Goal: Transaction & Acquisition: Obtain resource

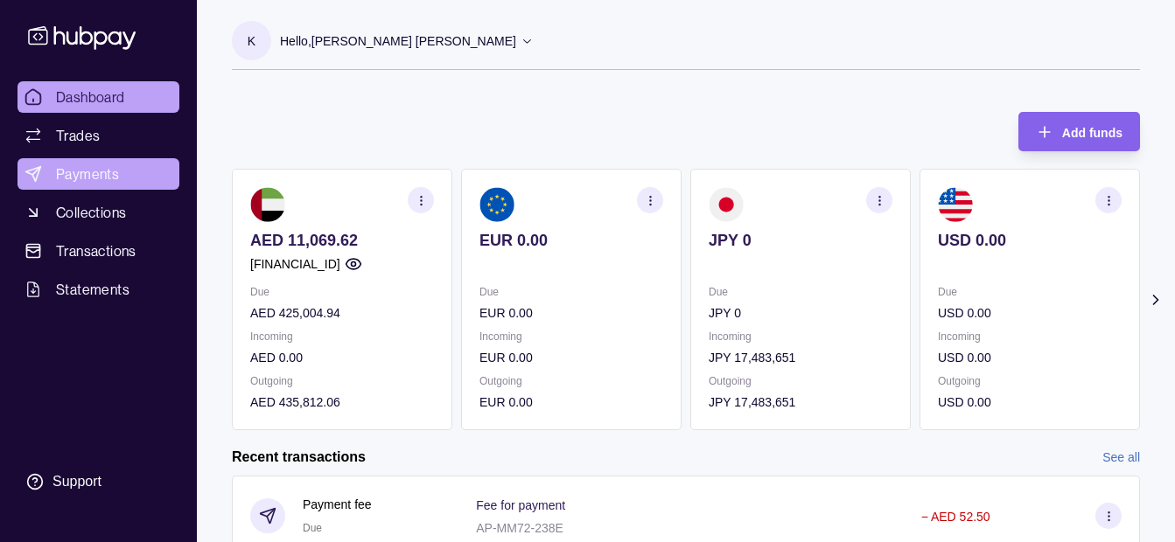
click at [122, 173] on link "Payments" at bounding box center [98, 173] width 162 height 31
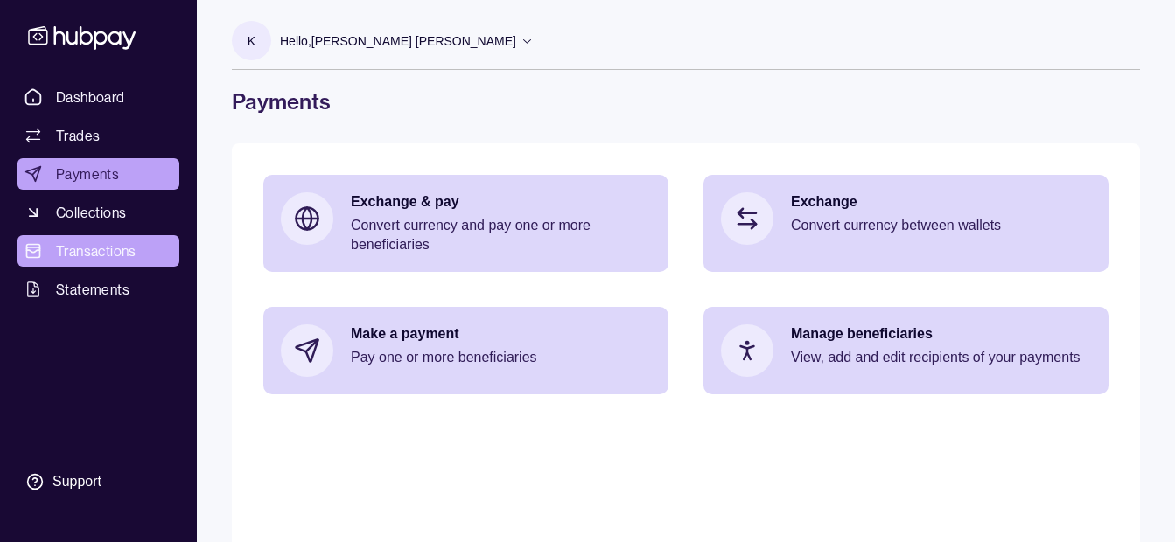
click at [85, 256] on span "Transactions" at bounding box center [96, 251] width 80 height 21
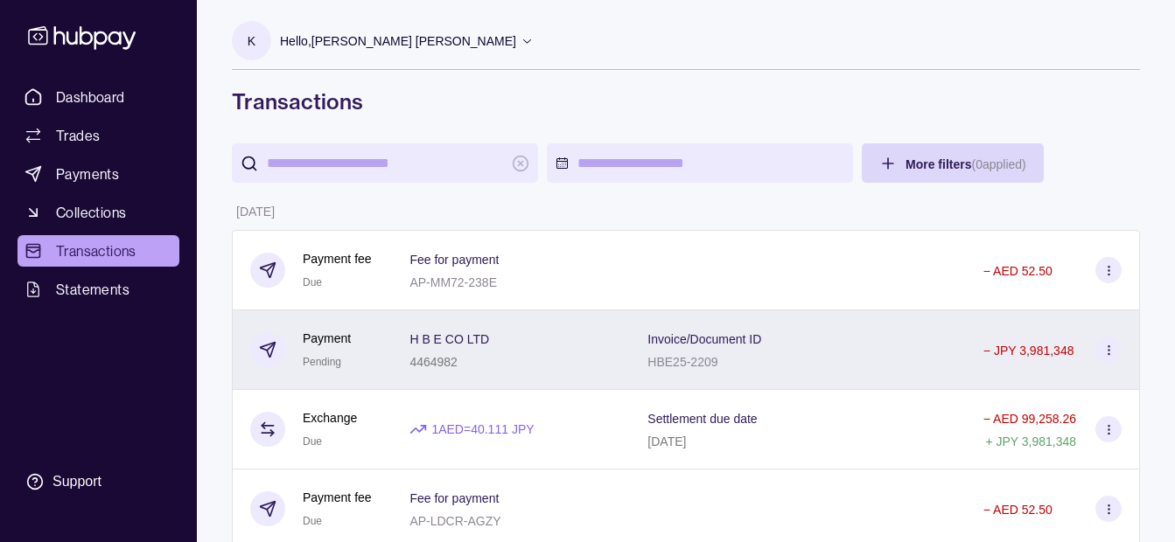
click at [583, 359] on div "H B E CO LTD 4464982" at bounding box center [510, 350] width 203 height 44
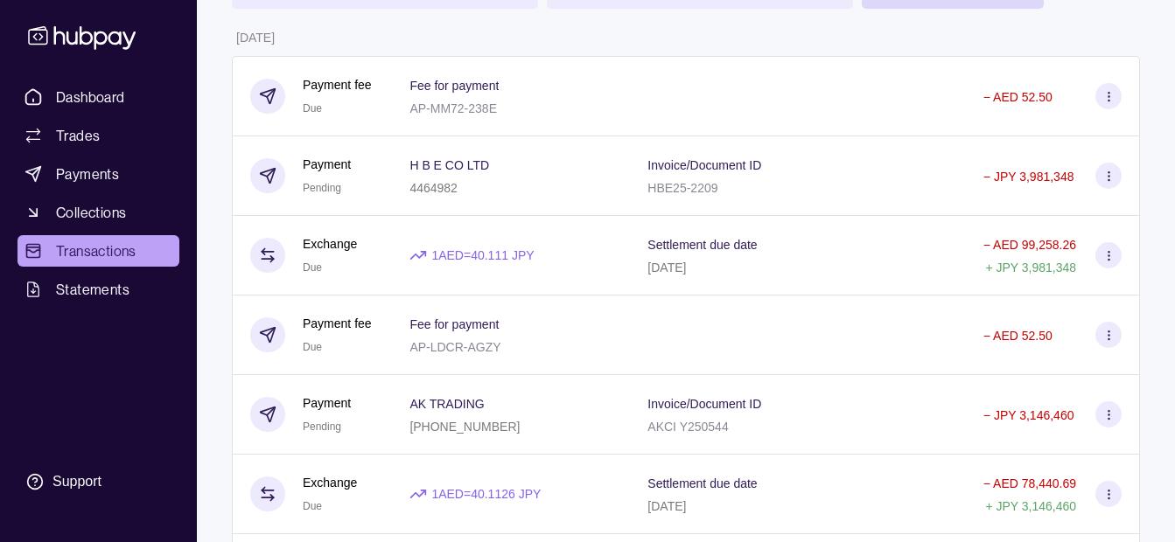
scroll to position [525, 0]
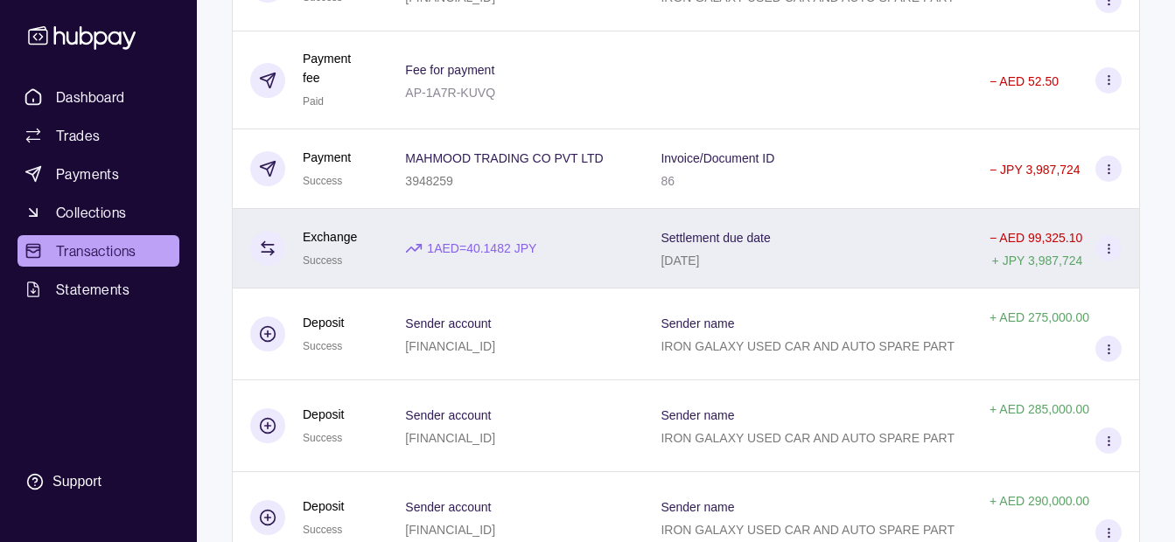
scroll to position [1579, 0]
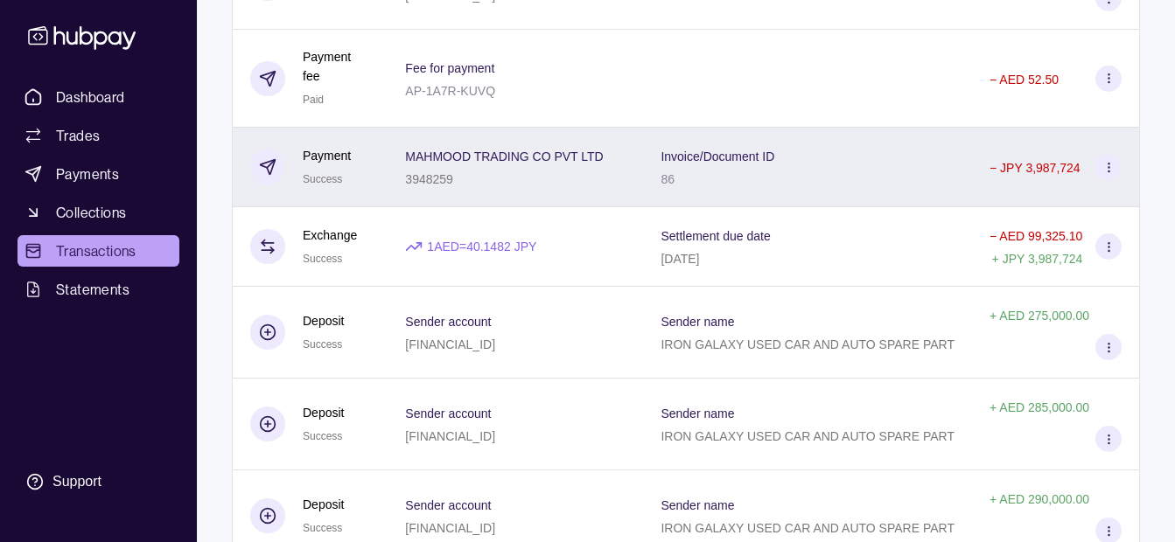
click at [509, 186] on div "3948259" at bounding box center [504, 178] width 198 height 21
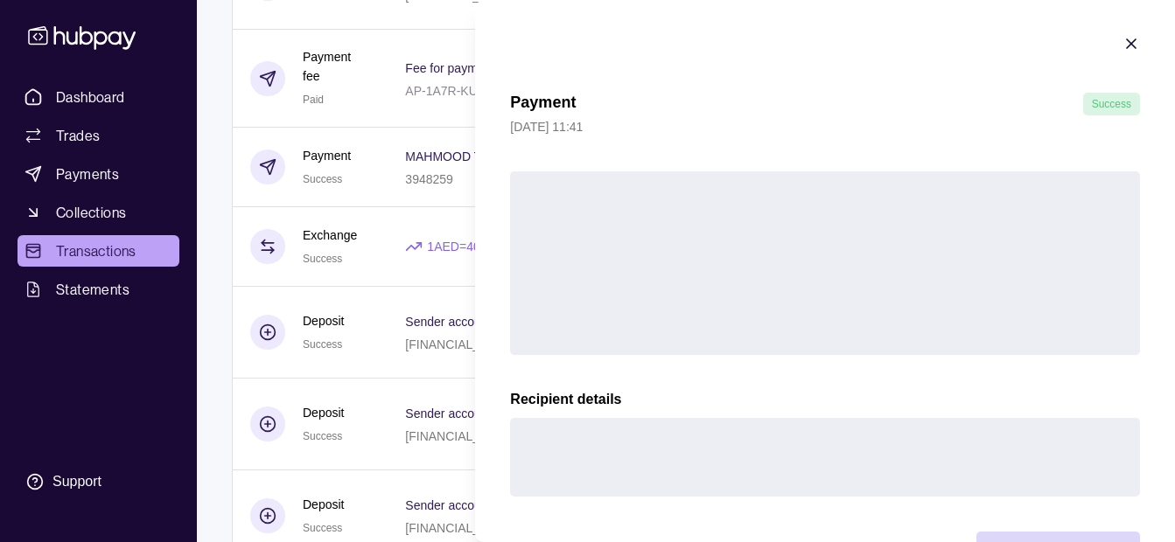
scroll to position [64, 0]
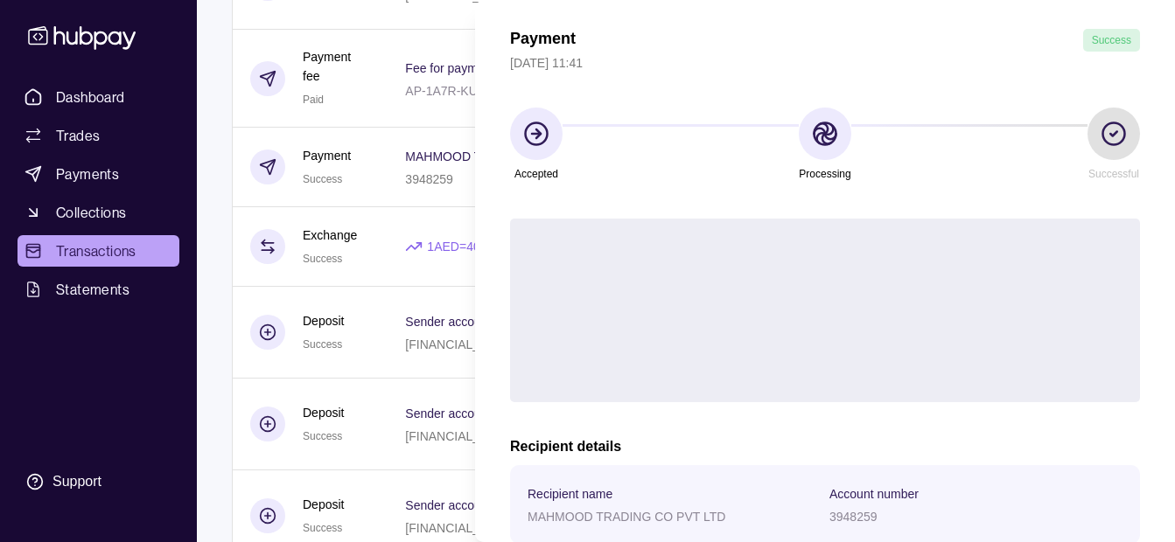
click at [1039, 487] on div "Payment Success [DATE] 11:41 Accepted Processing Successful Transaction referen…" at bounding box center [825, 422] width 630 height 786
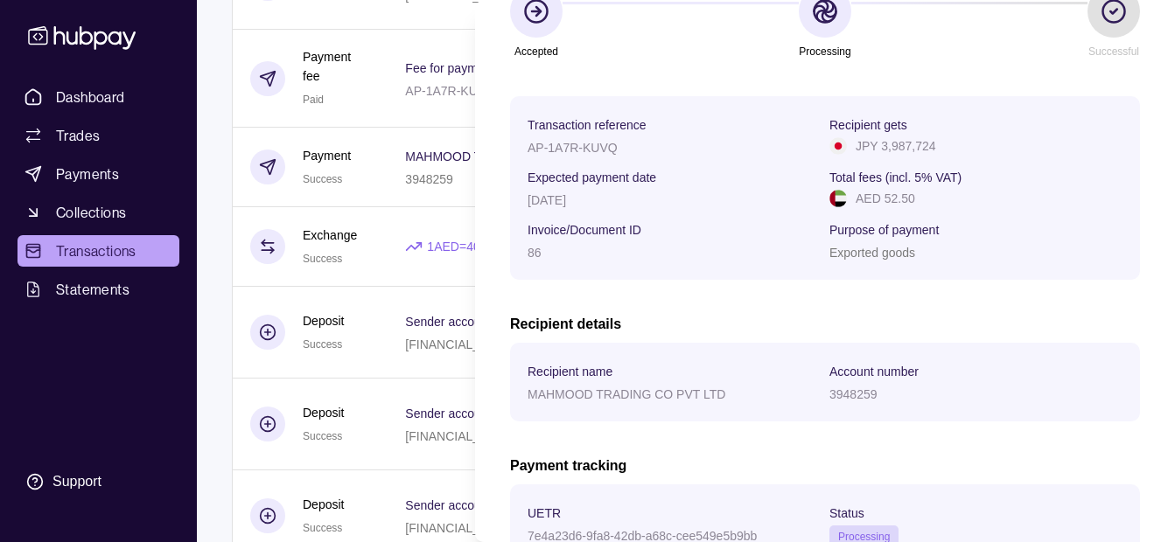
scroll to position [372, 0]
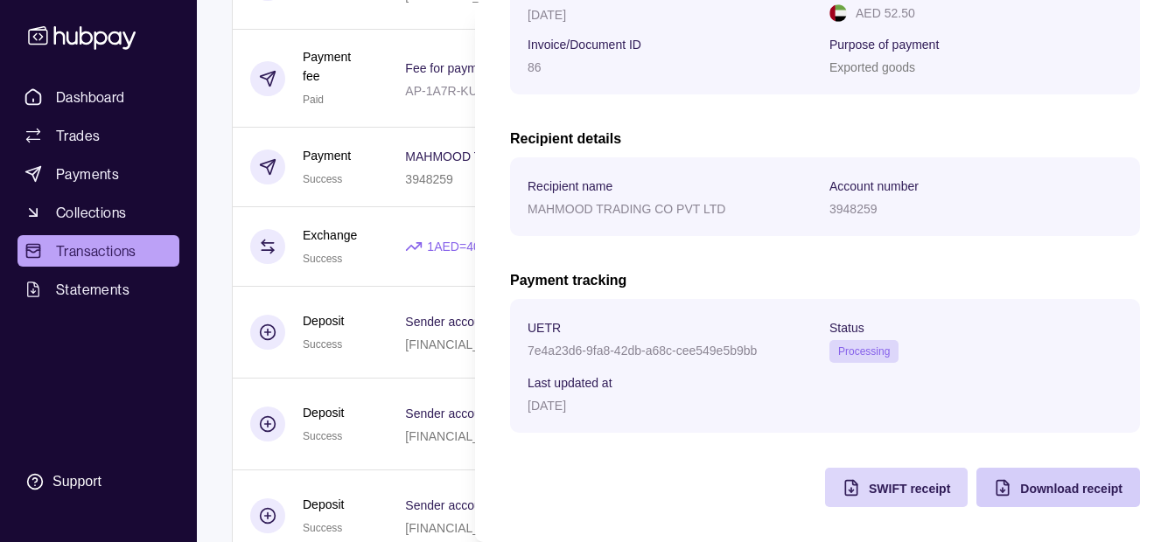
click at [1021, 494] on span "Download receipt" at bounding box center [1071, 489] width 102 height 14
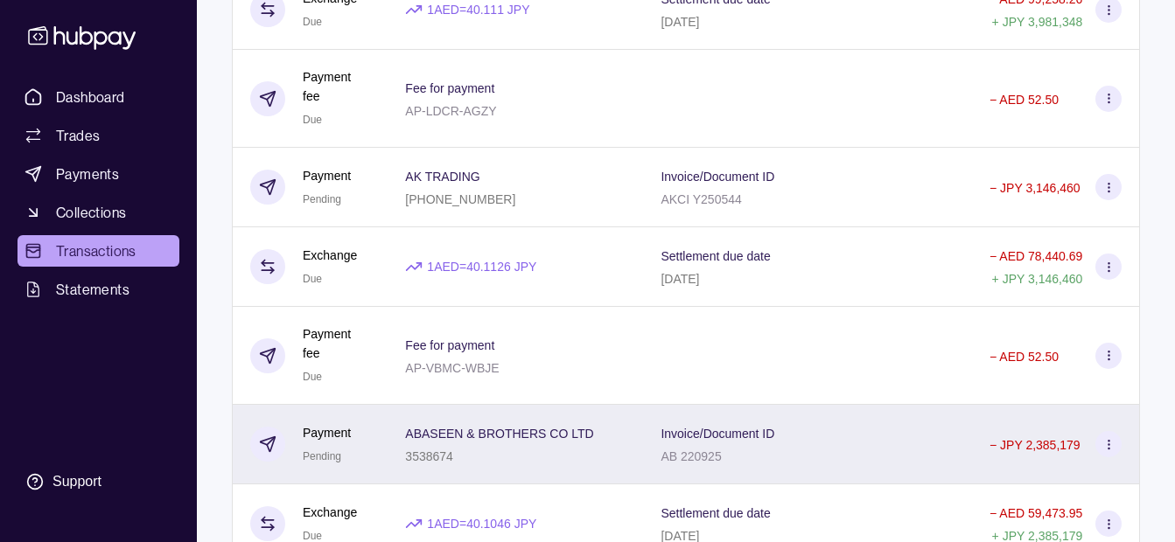
scroll to position [437, 0]
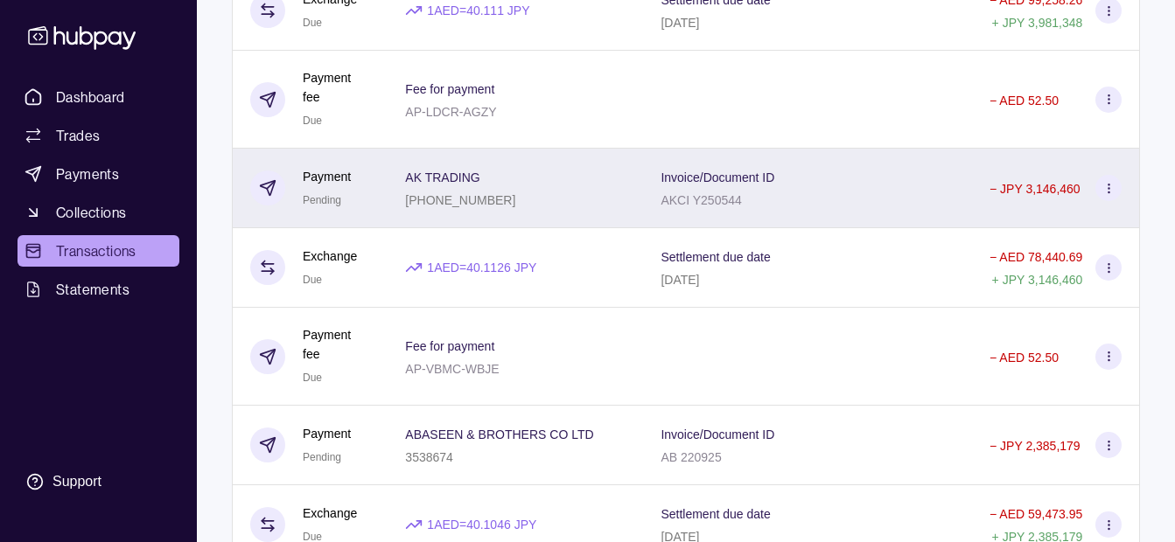
click at [601, 199] on div "AK TRADING [PHONE_NUMBER]" at bounding box center [515, 188] width 220 height 44
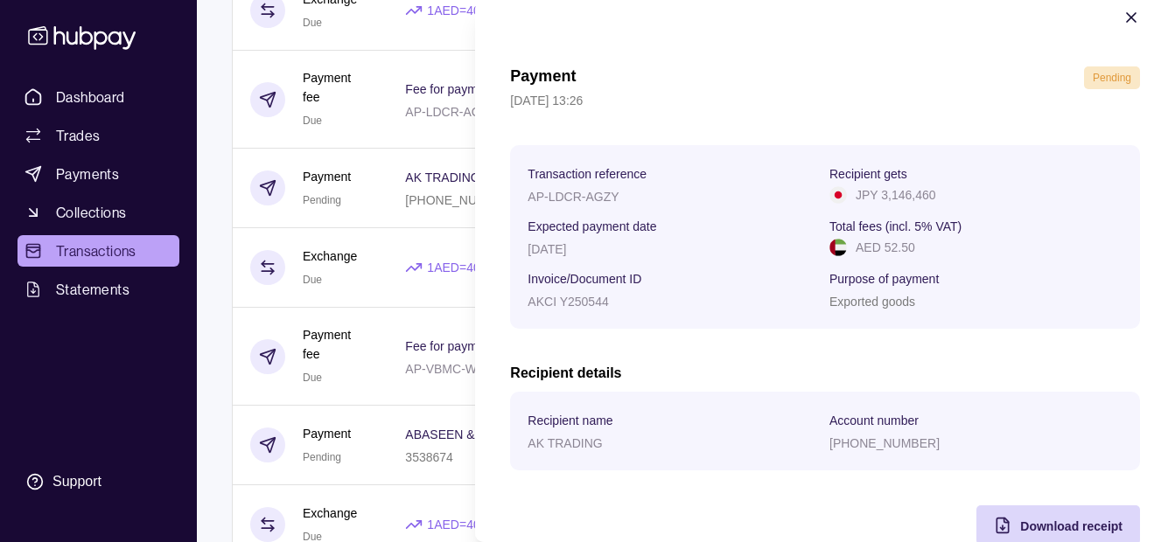
scroll to position [64, 0]
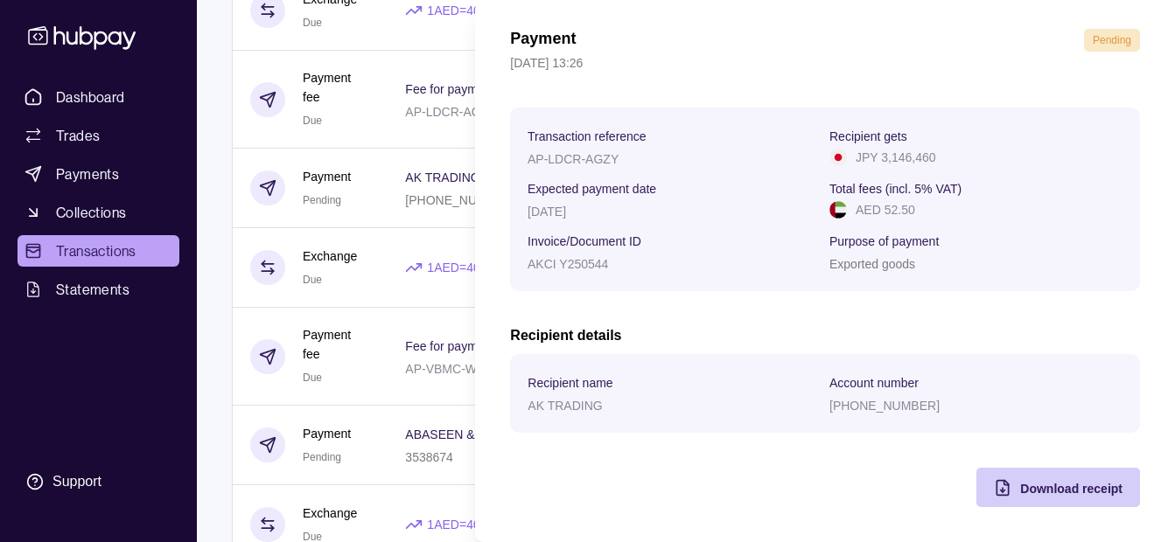
click at [1052, 498] on div "Download receipt" at bounding box center [1071, 488] width 102 height 21
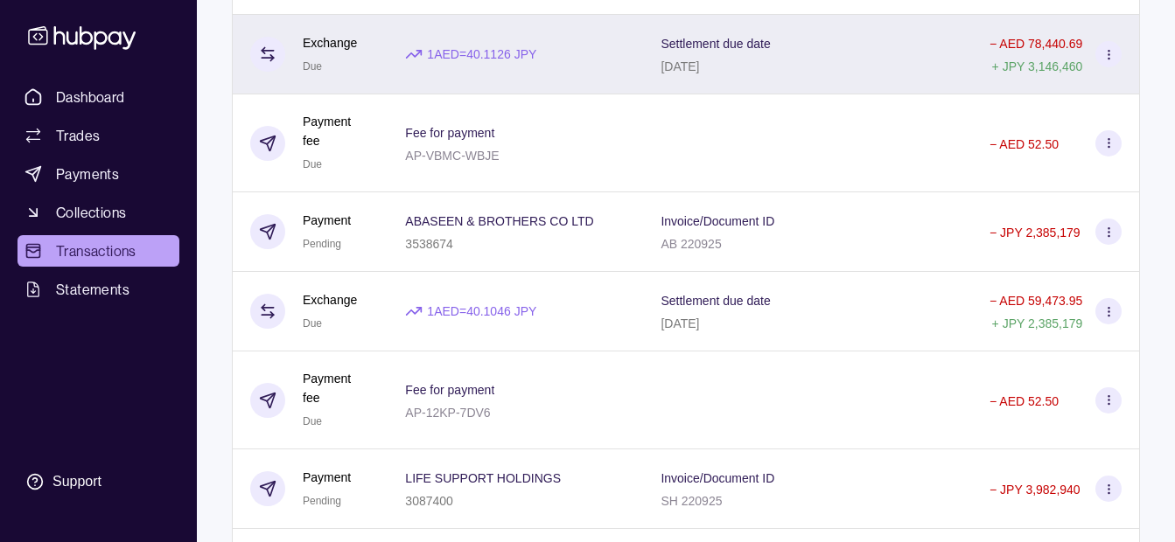
scroll to position [700, 0]
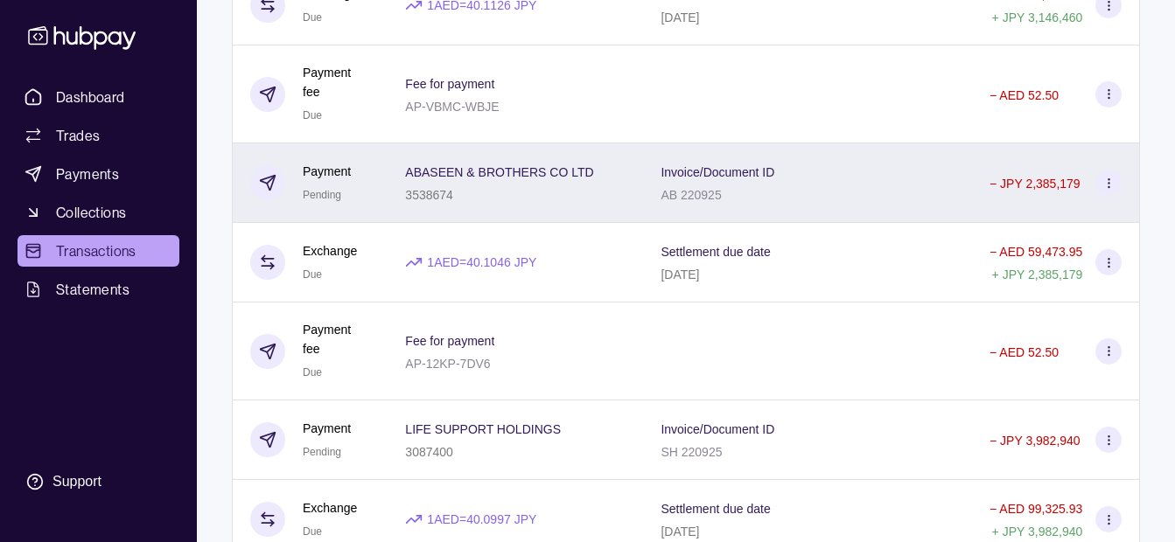
click at [493, 189] on div "3538674" at bounding box center [499, 194] width 188 height 21
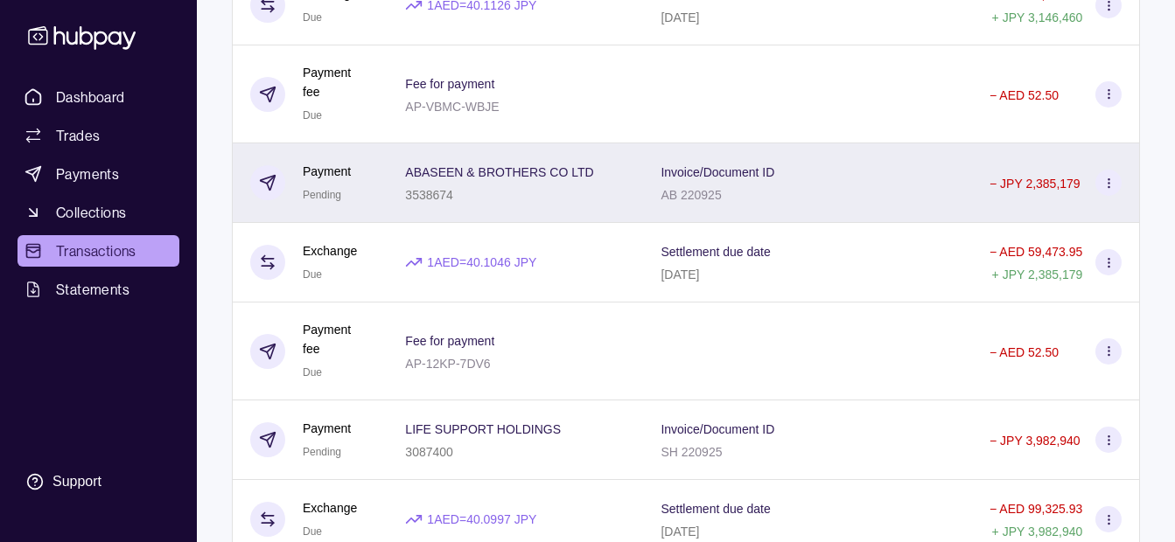
click at [494, 199] on div "3538674" at bounding box center [499, 194] width 188 height 21
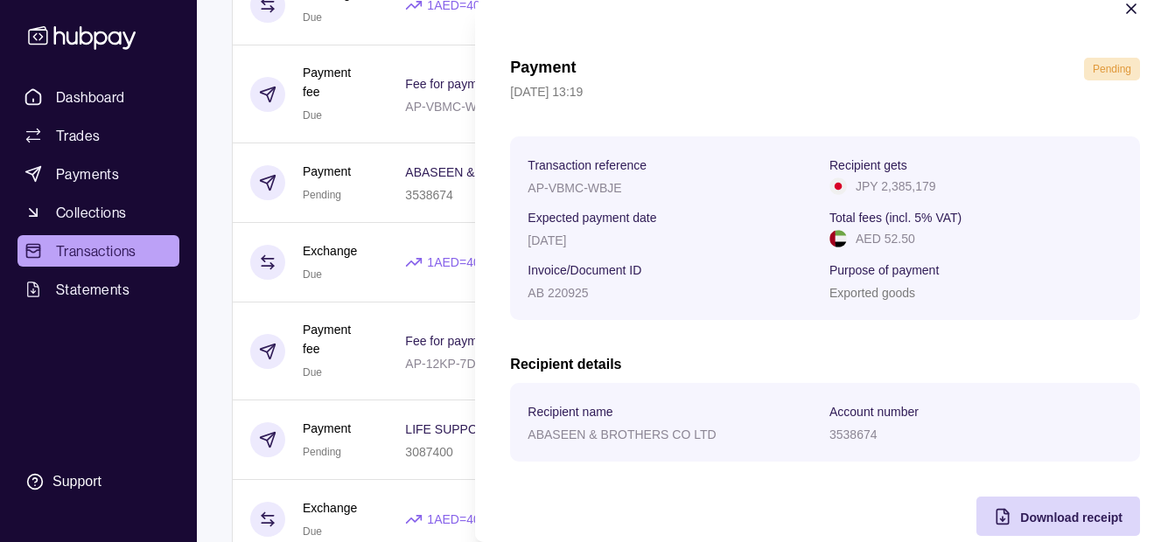
scroll to position [64, 0]
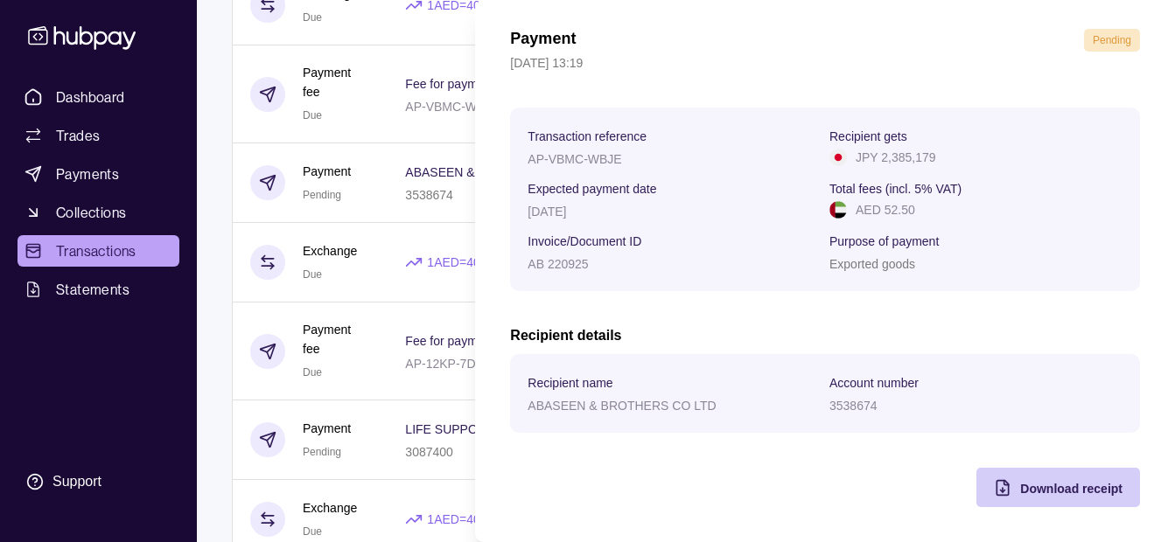
click at [1020, 484] on span "Download receipt" at bounding box center [1071, 489] width 102 height 14
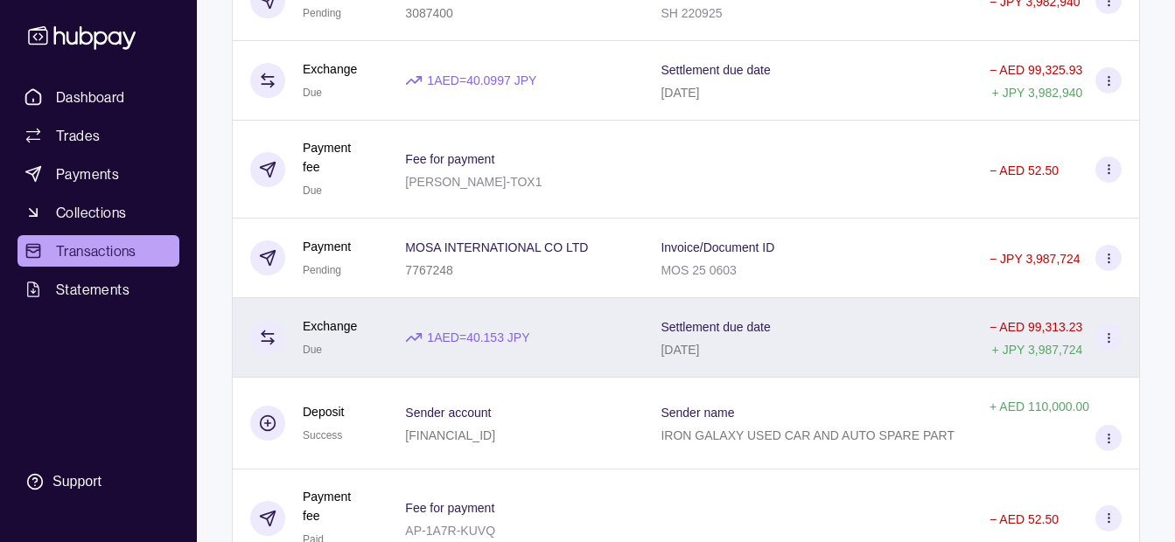
scroll to position [1137, 0]
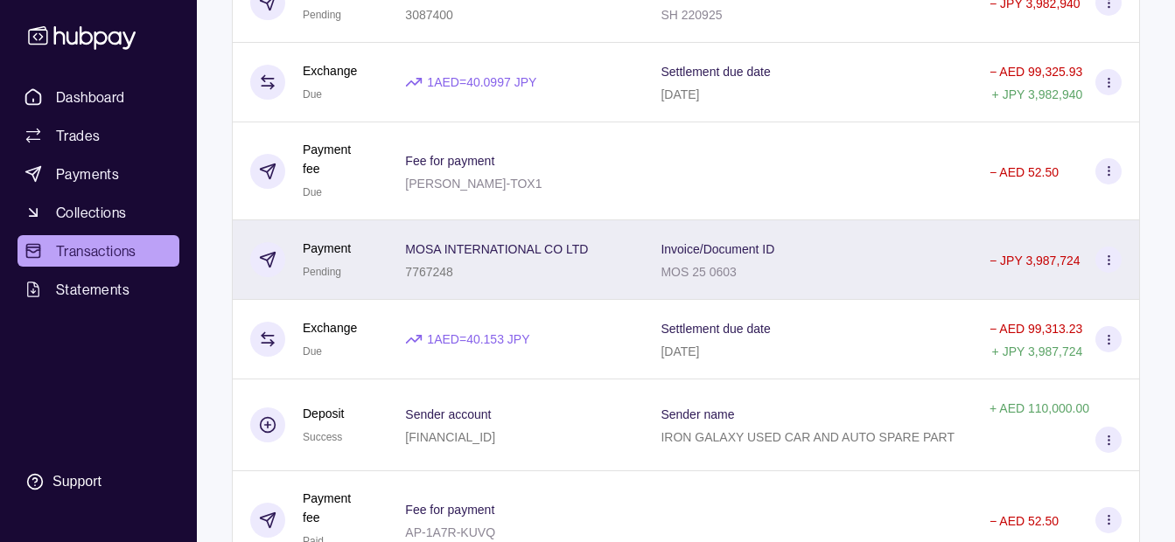
click at [467, 262] on div "7767248" at bounding box center [496, 271] width 183 height 21
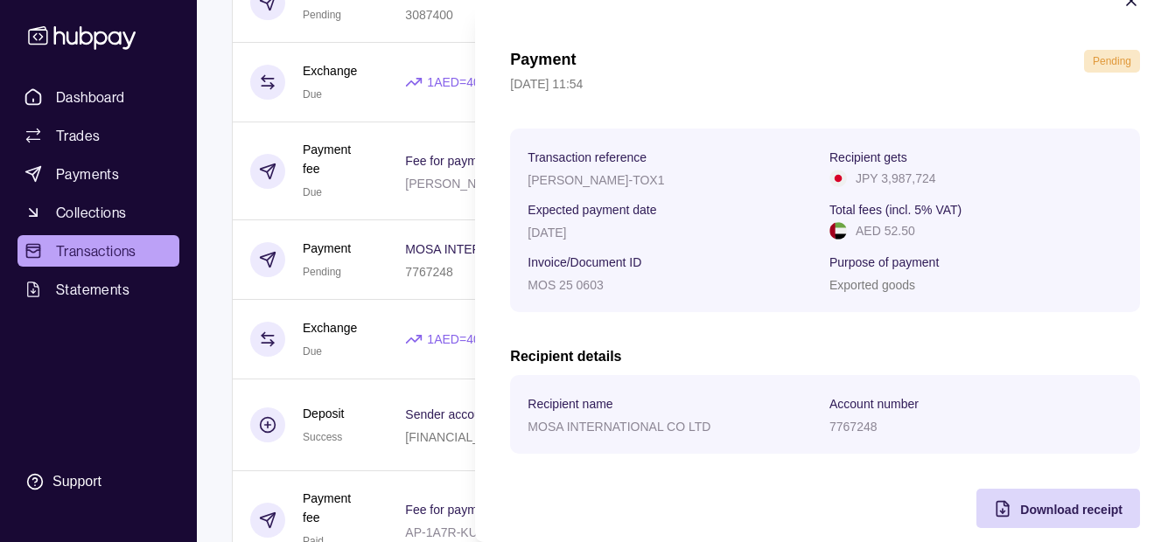
scroll to position [64, 0]
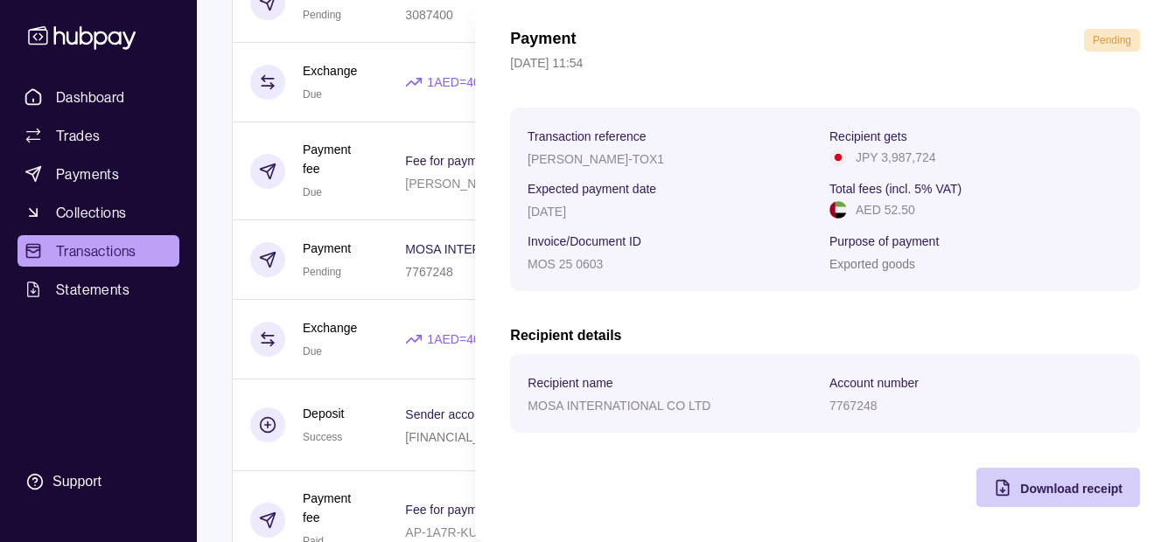
click at [1045, 486] on span "Download receipt" at bounding box center [1071, 489] width 102 height 14
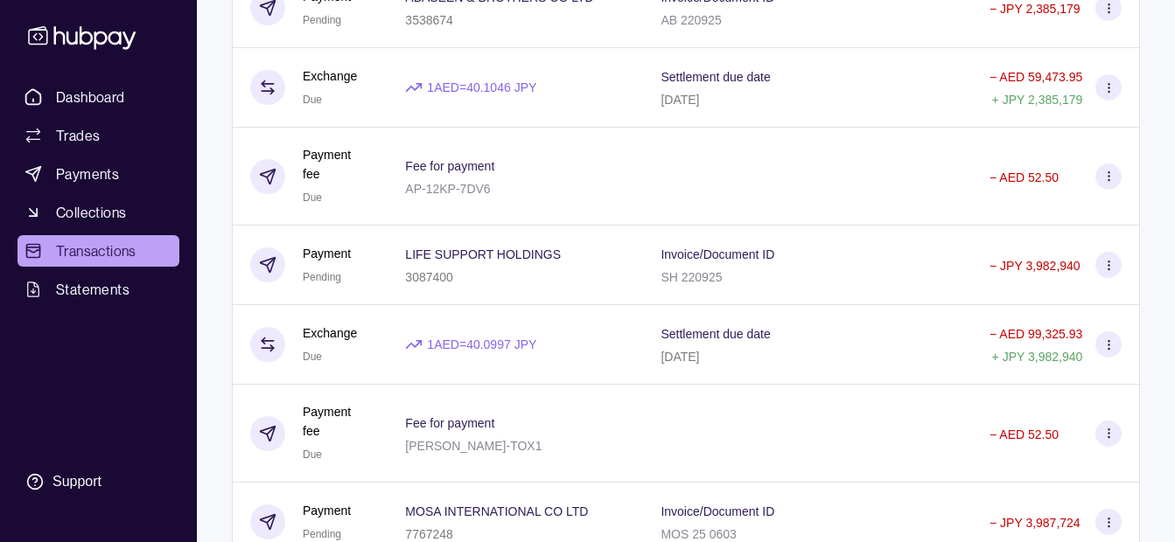
scroll to position [700, 0]
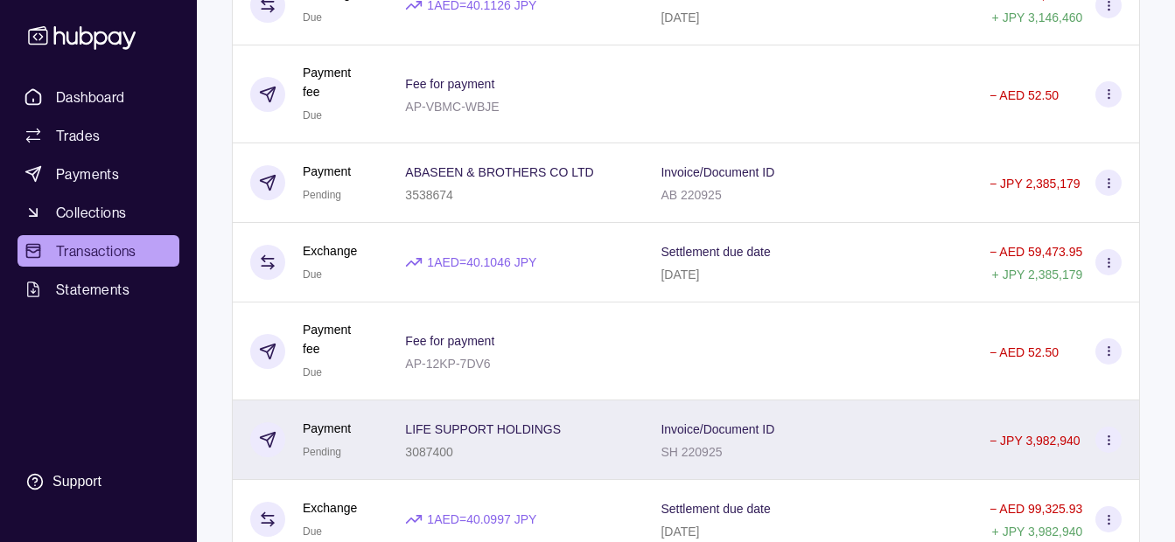
click at [528, 444] on div "3087400" at bounding box center [483, 451] width 156 height 21
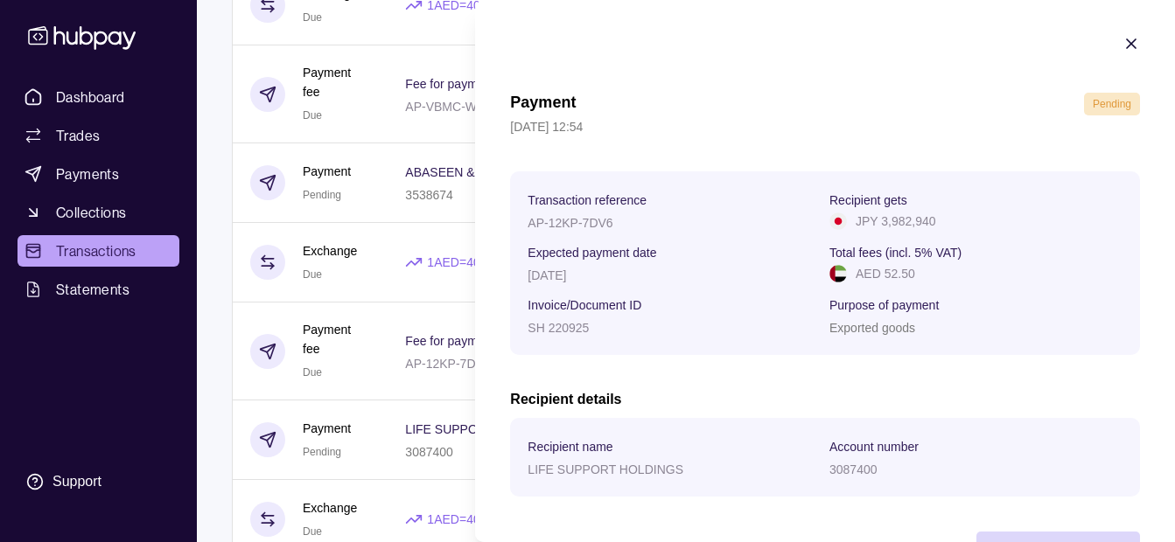
scroll to position [64, 0]
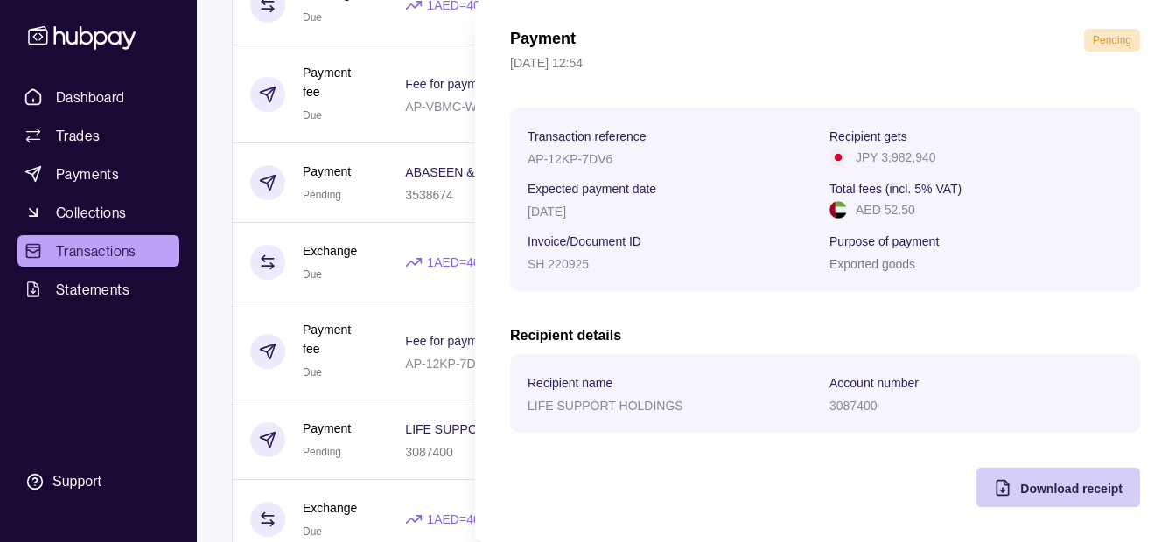
click at [1032, 493] on span "Download receipt" at bounding box center [1071, 489] width 102 height 14
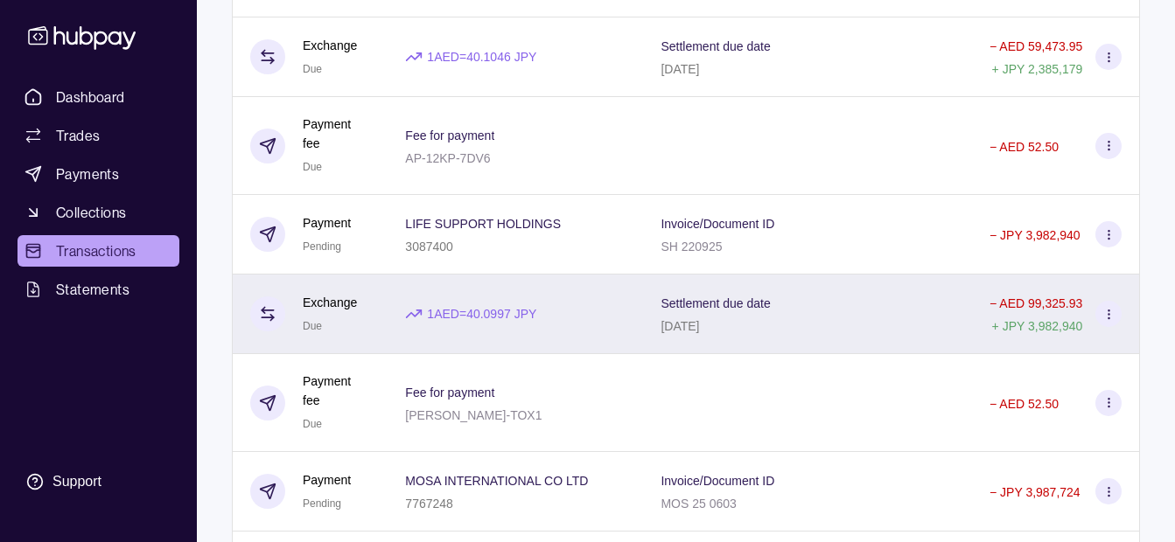
scroll to position [875, 0]
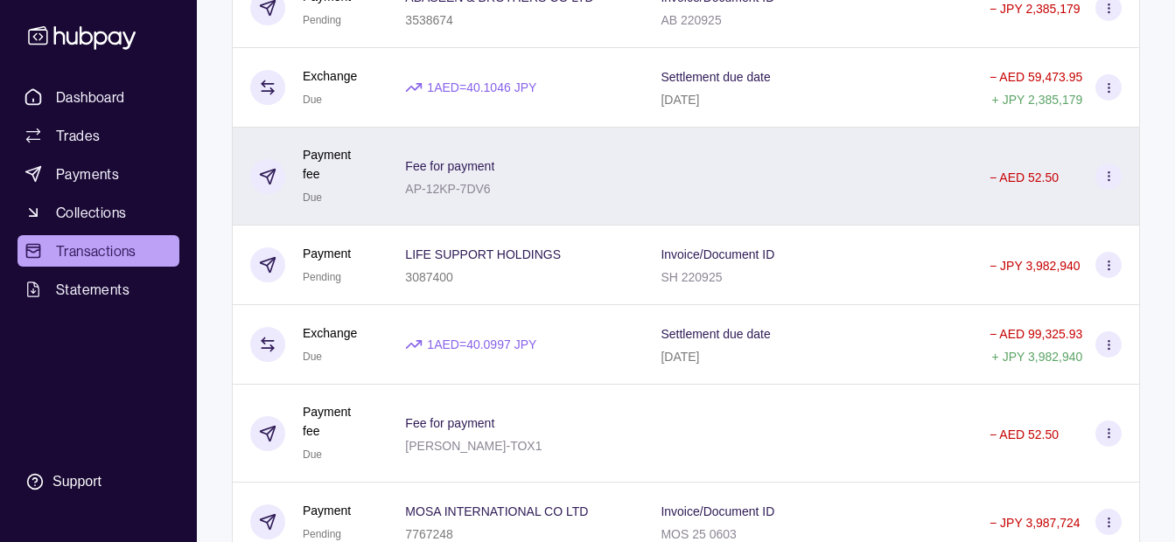
click at [589, 128] on div "Fee for payment AP-12KP-7DV6" at bounding box center [514, 177] width 255 height 98
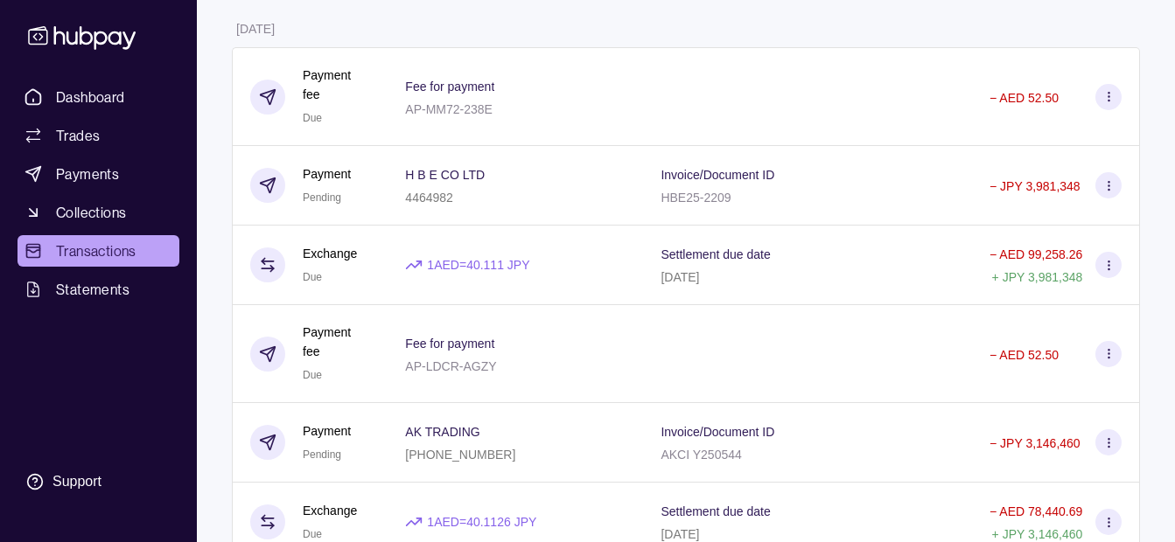
scroll to position [0, 0]
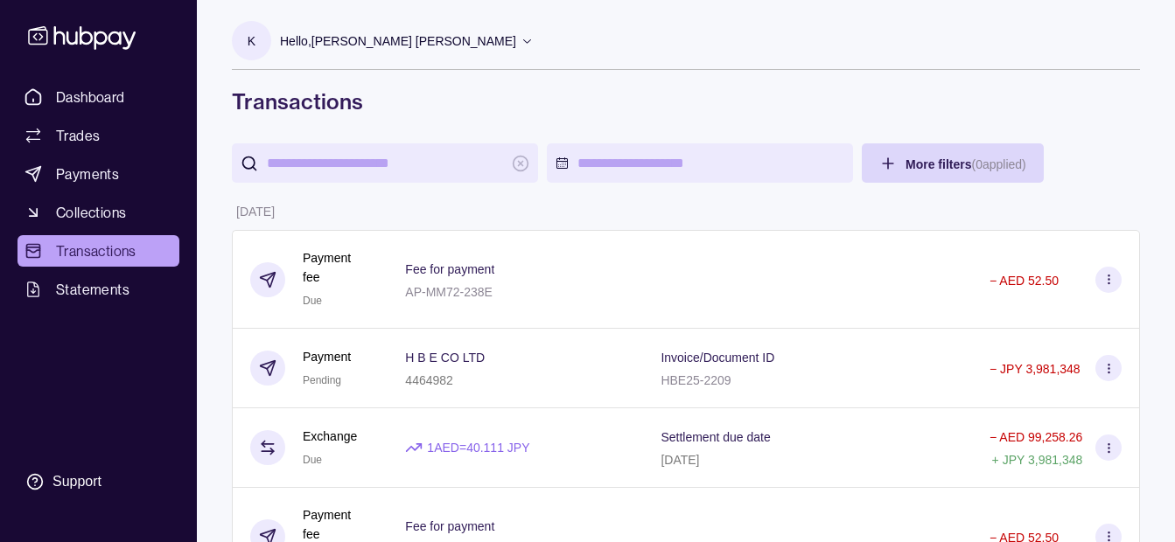
click at [441, 44] on p "Hello, [PERSON_NAME] [PERSON_NAME]" at bounding box center [398, 40] width 236 height 19
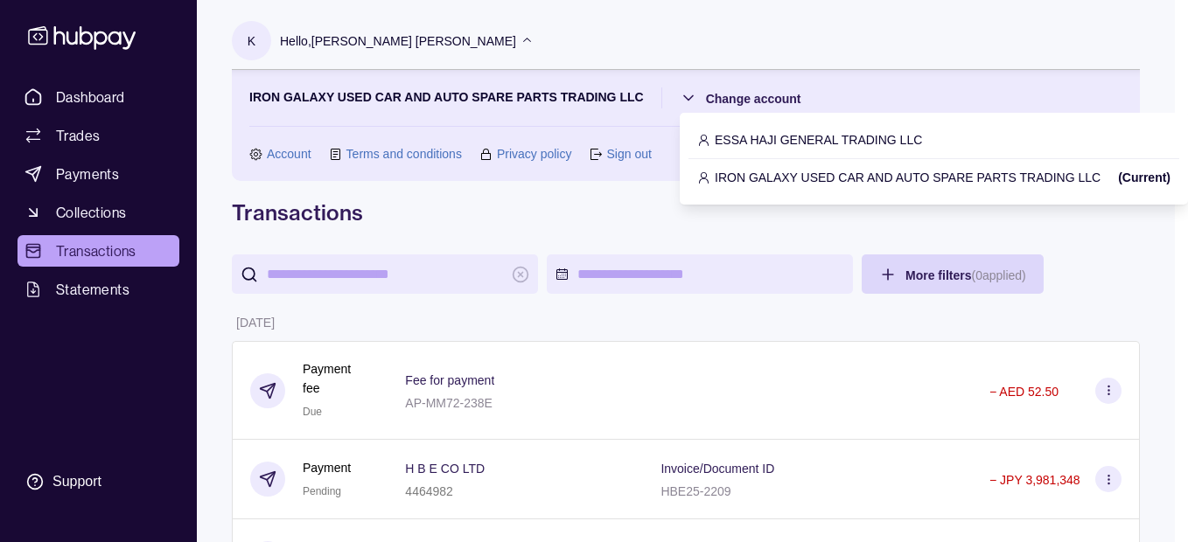
click at [778, 131] on p "ESSA HAJI GENERAL TRADING LLC" at bounding box center [818, 139] width 207 height 19
